Goal: Transaction & Acquisition: Purchase product/service

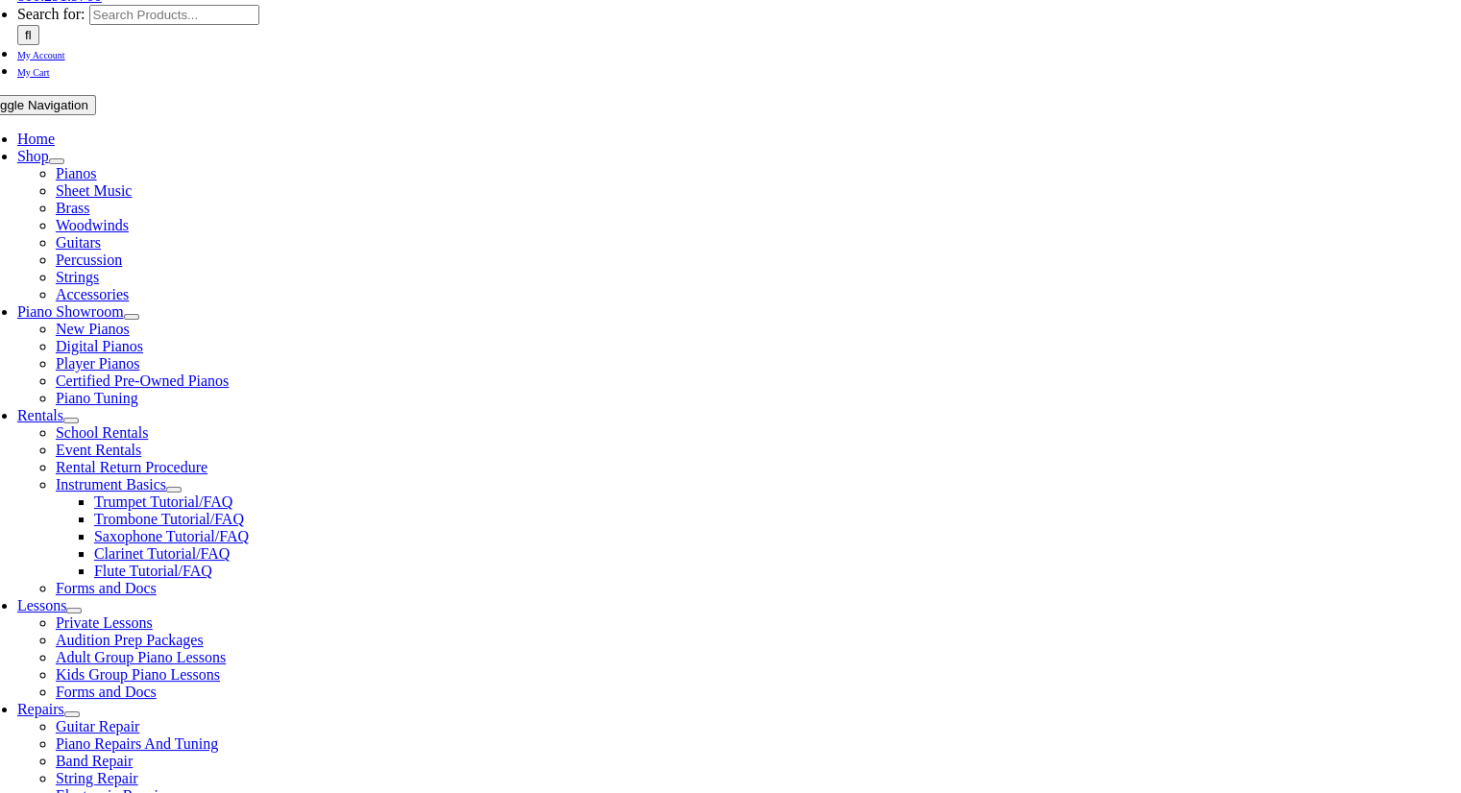
scroll to position [384, 0]
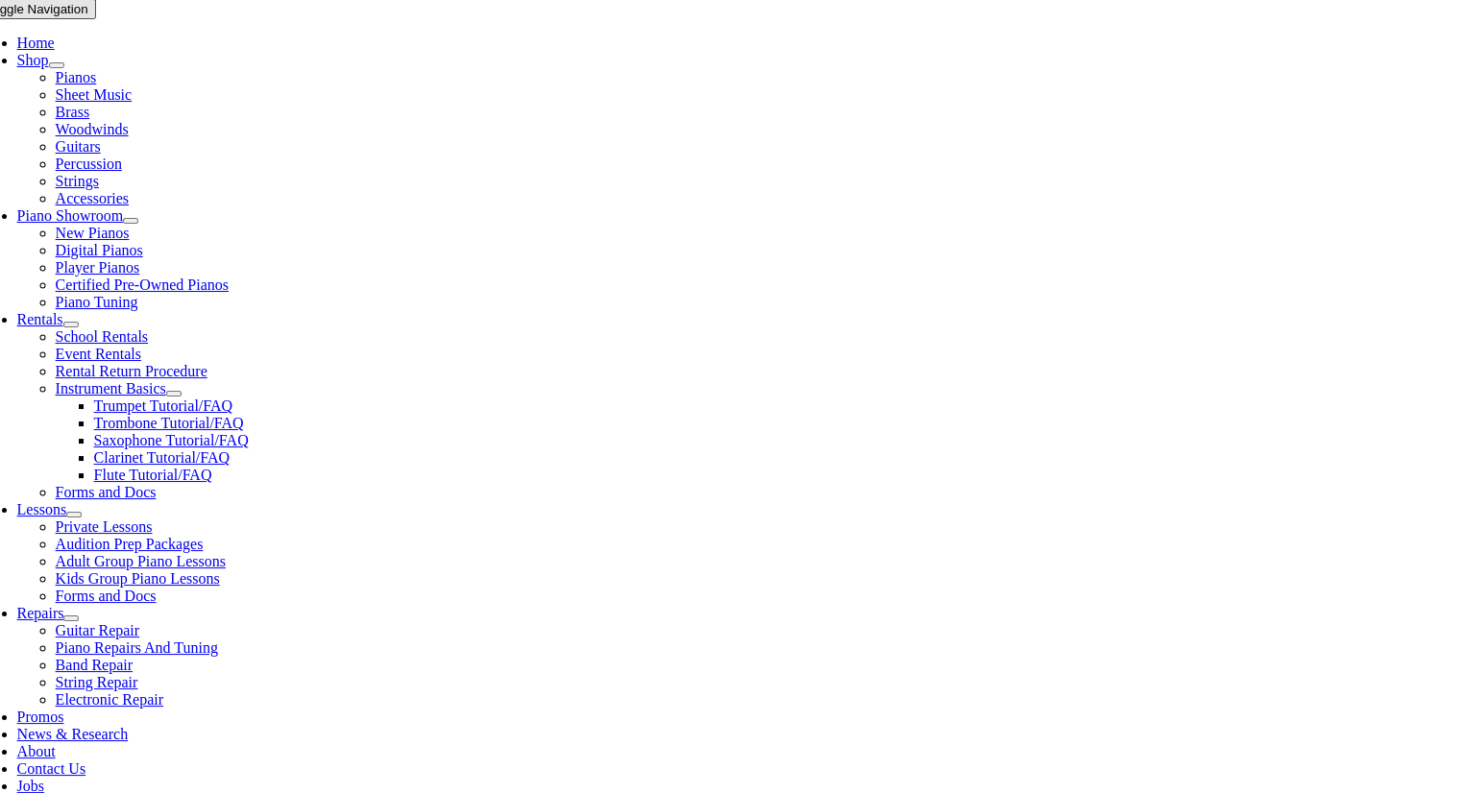
type input "sa"
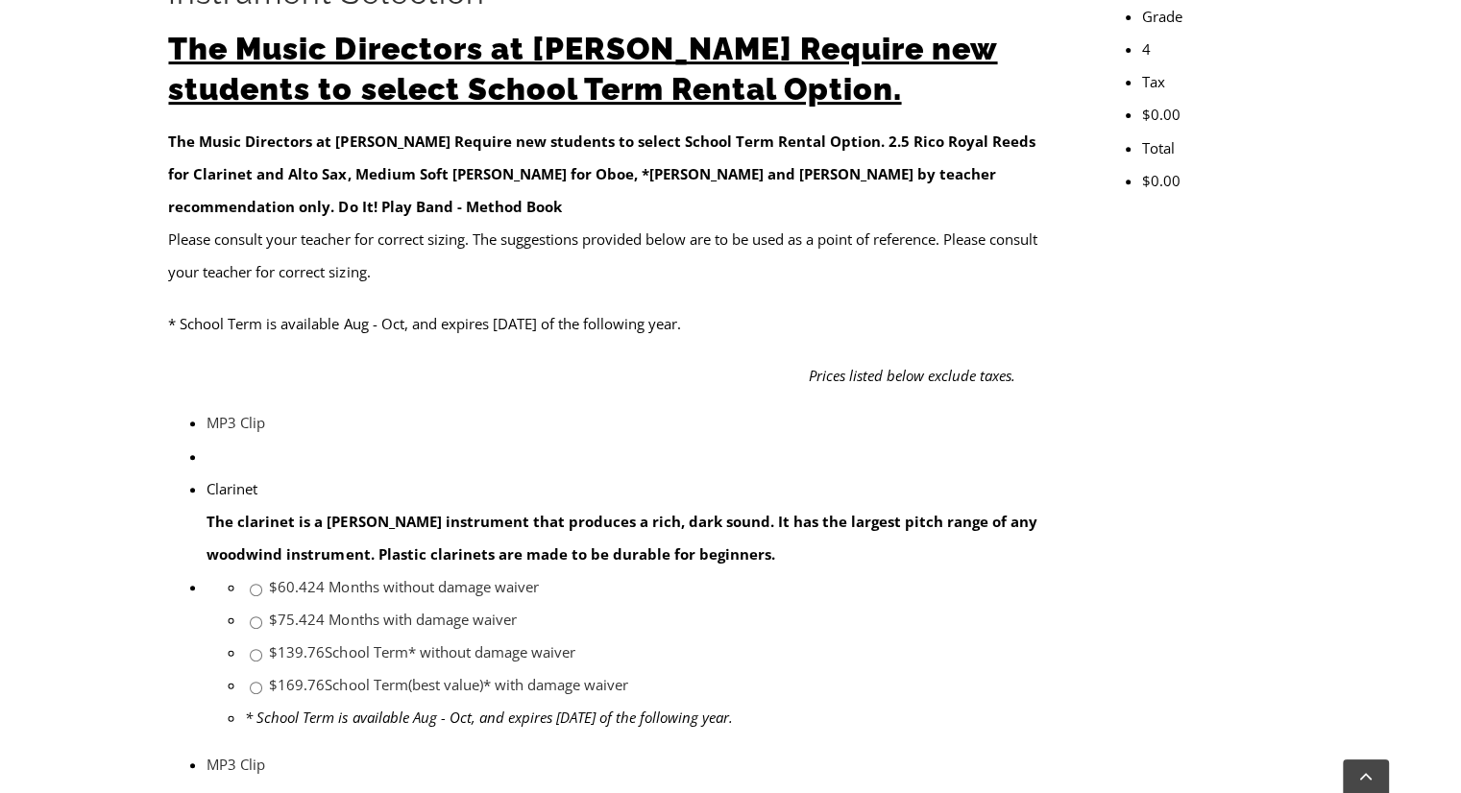
scroll to position [865, 0]
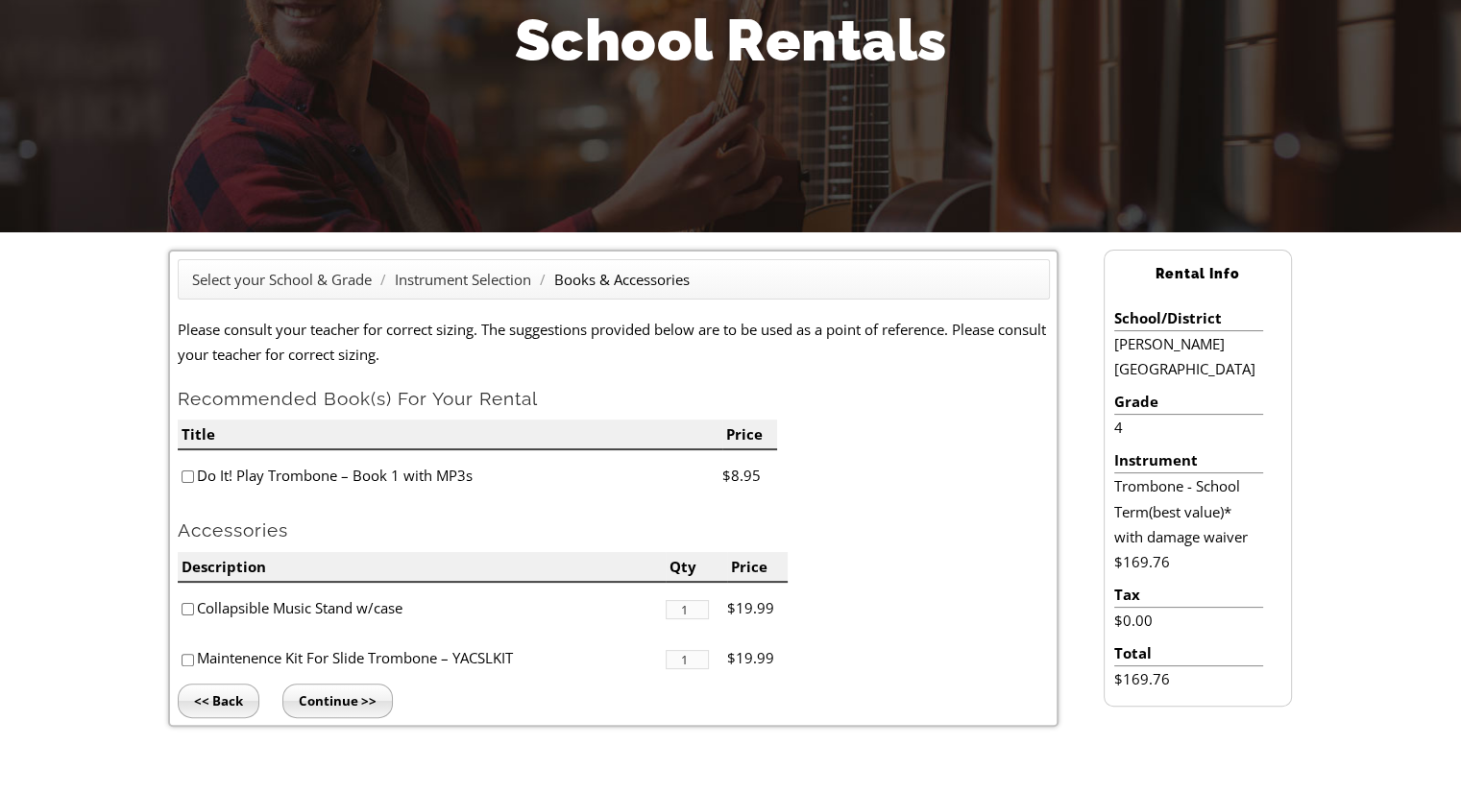
scroll to position [384, 0]
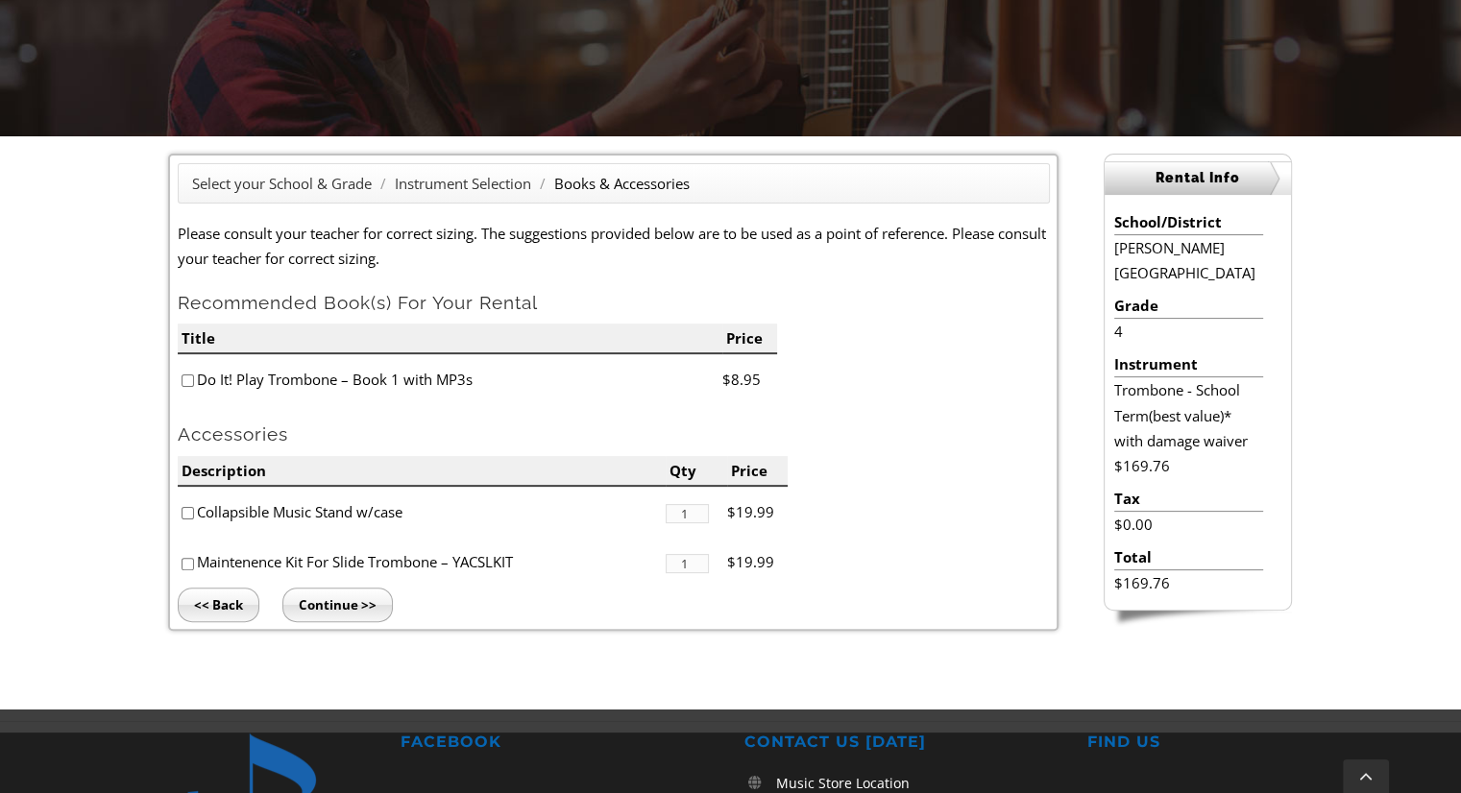
click at [183, 383] on input"] "checkbox" at bounding box center [188, 381] width 12 height 12
checkbox input"] "true"
click at [336, 601] on input "Continue >>" at bounding box center [337, 605] width 110 height 35
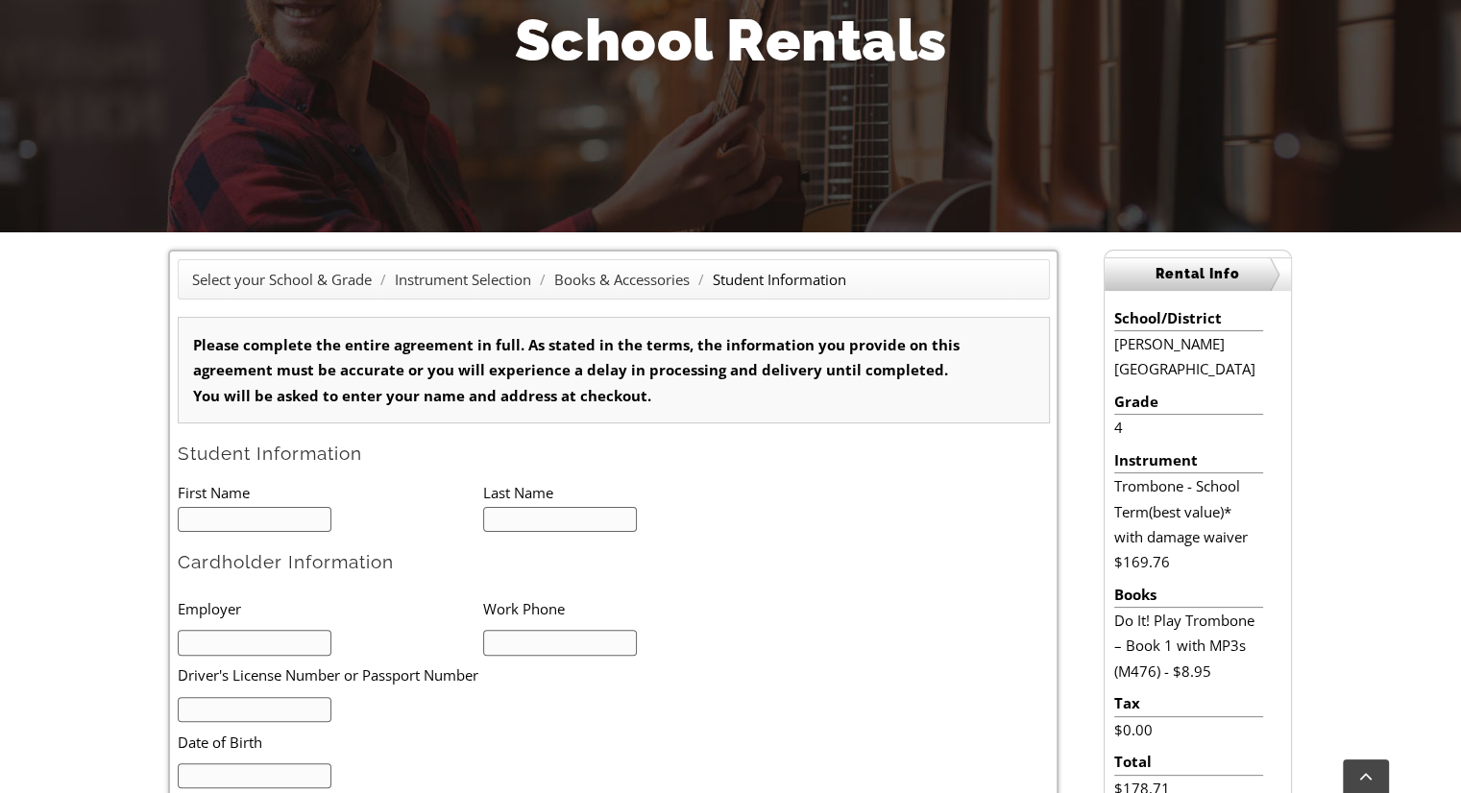
click at [274, 514] on input "text" at bounding box center [255, 520] width 155 height 26
type input "1"
type input "Avery"
type input "Morgan"
